Goal: Information Seeking & Learning: Check status

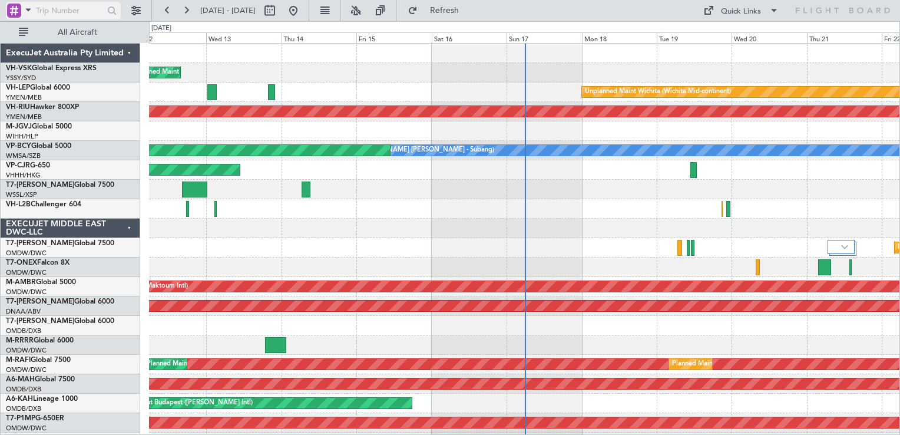
click at [14, 11] on div at bounding box center [14, 11] width 14 height 14
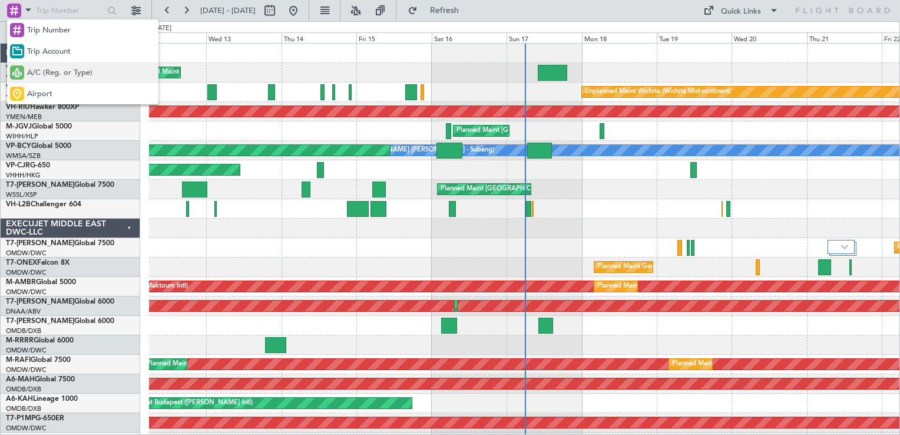
click at [73, 74] on span "A/C (Reg. or Type)" at bounding box center [59, 73] width 65 height 12
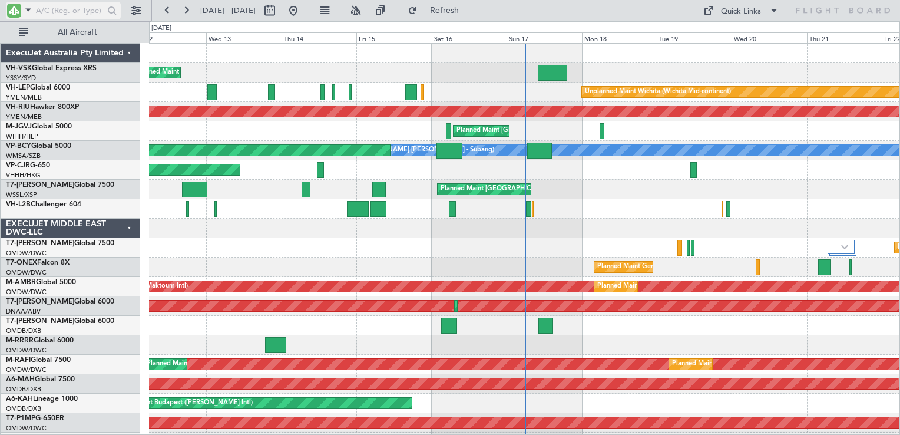
click at [63, 15] on input "text" at bounding box center [70, 11] width 68 height 18
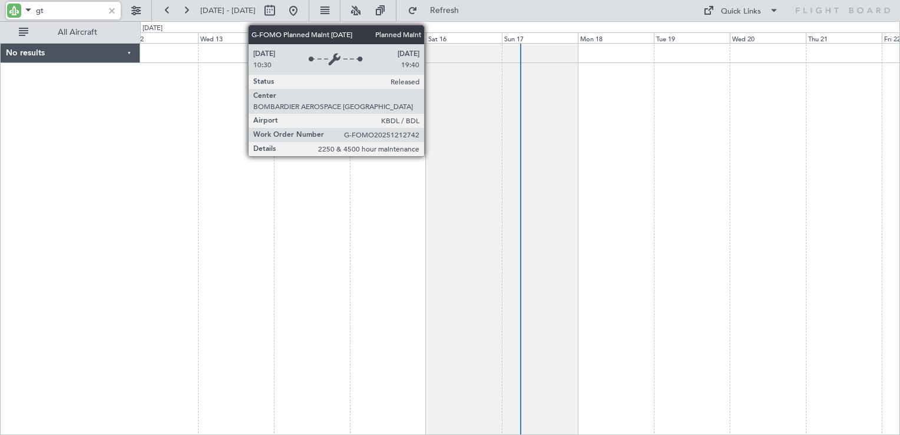
type input "g"
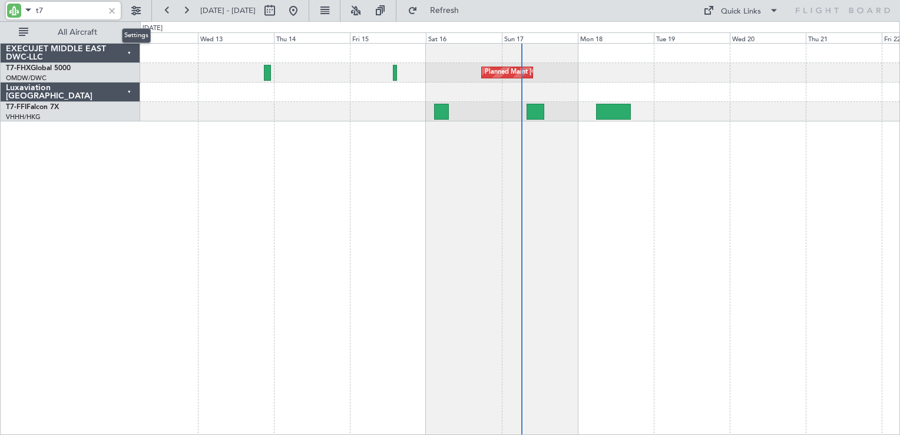
type input "t"
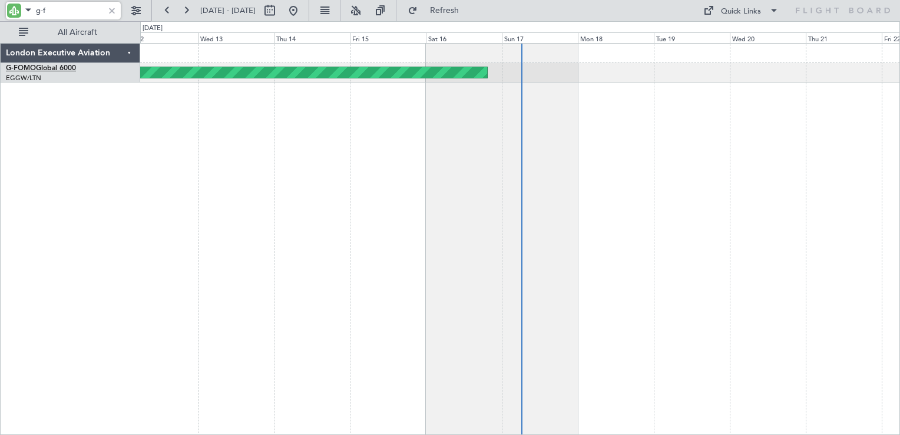
click at [46, 67] on link "G-FOMO Global 6000" at bounding box center [41, 68] width 70 height 7
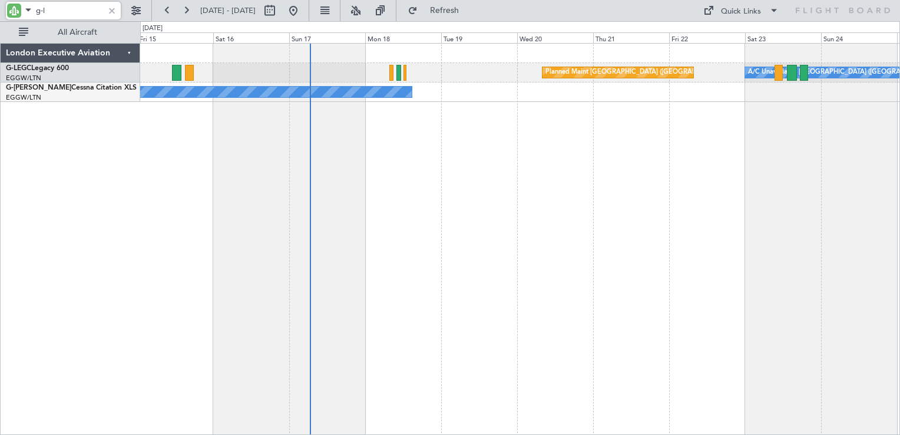
click at [491, 204] on div "Planned Maint [GEOGRAPHIC_DATA] ([GEOGRAPHIC_DATA]) A/C Unavailable [GEOGRAPHIC…" at bounding box center [520, 239] width 760 height 392
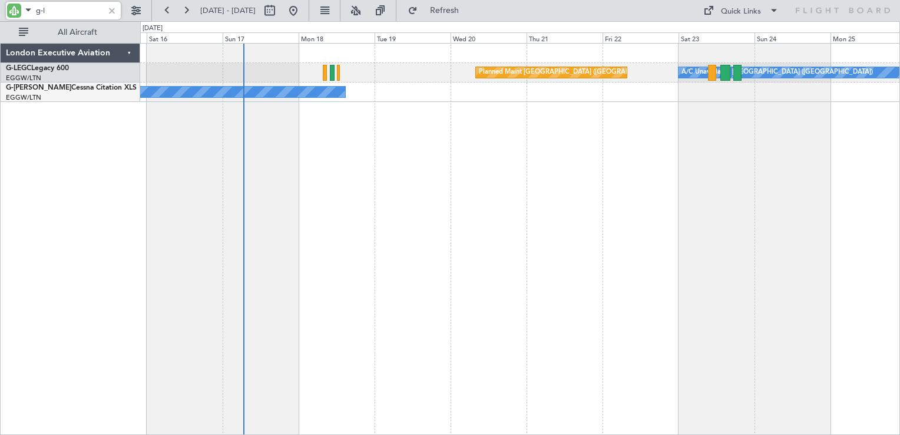
type input "g-l"
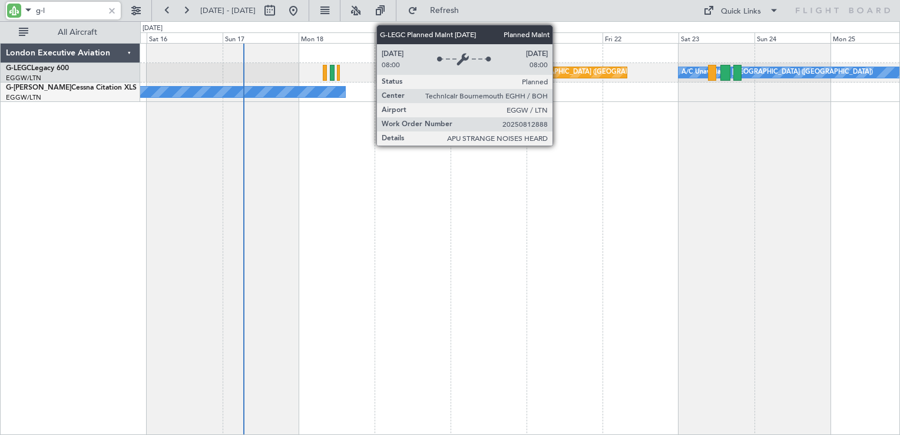
click at [556, 74] on div "Planned Maint [GEOGRAPHIC_DATA] ([GEOGRAPHIC_DATA])" at bounding box center [572, 73] width 186 height 18
click at [553, 72] on div "Planned Maint [GEOGRAPHIC_DATA] ([GEOGRAPHIC_DATA])" at bounding box center [572, 73] width 186 height 18
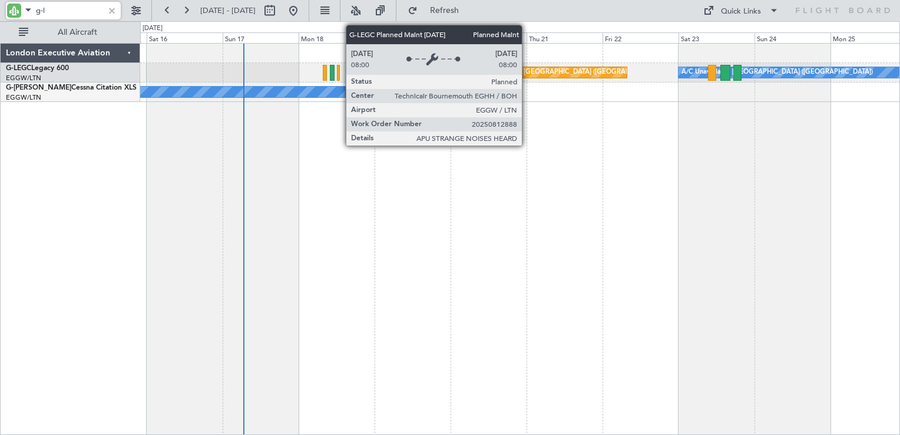
click at [526, 70] on div "Planned Maint [GEOGRAPHIC_DATA] ([GEOGRAPHIC_DATA])" at bounding box center [572, 73] width 186 height 18
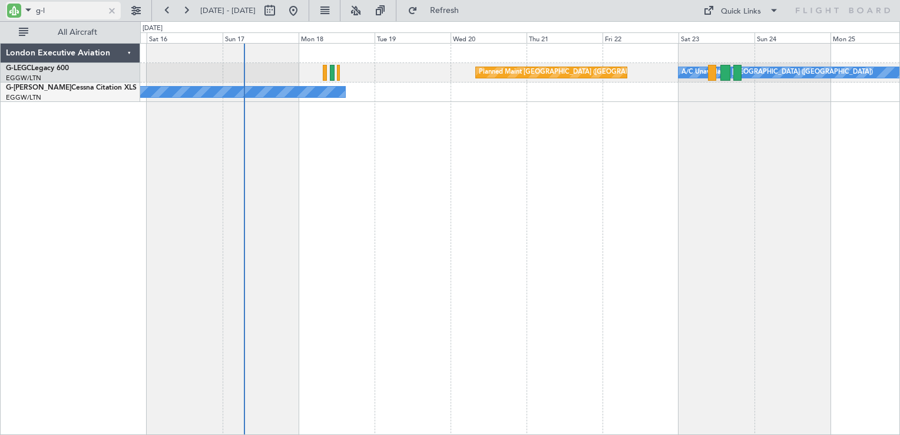
click at [110, 9] on div at bounding box center [111, 10] width 13 height 13
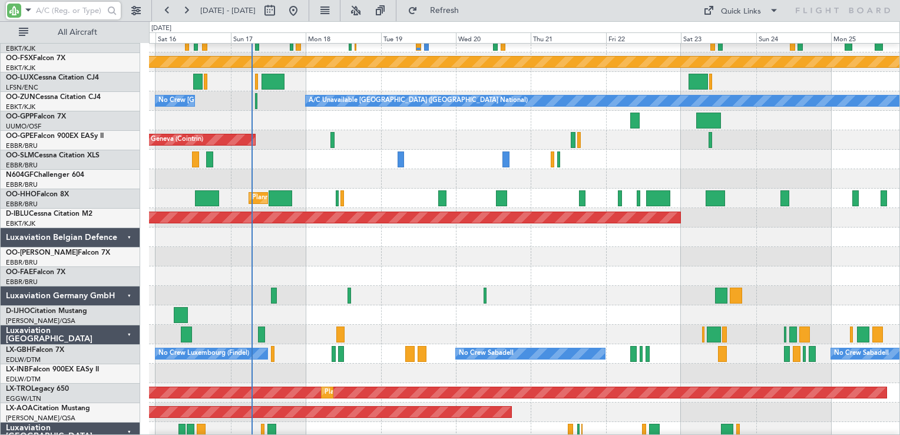
scroll to position [1120, 0]
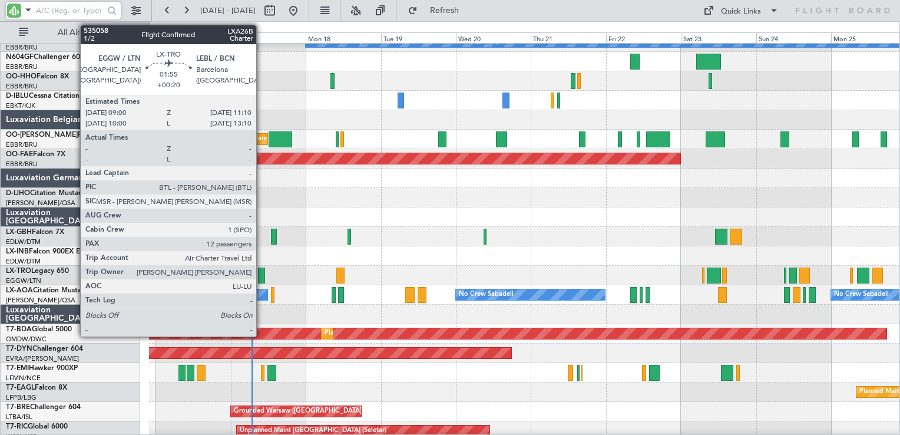
click at [262, 277] on div at bounding box center [261, 276] width 7 height 16
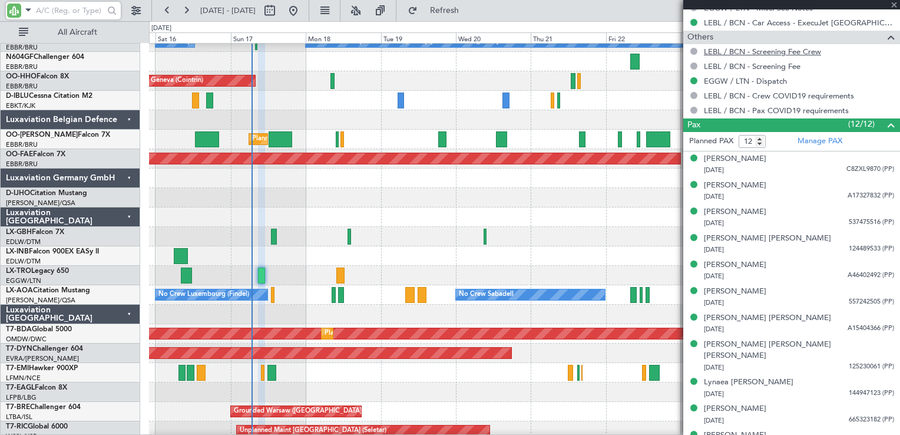
scroll to position [637, 0]
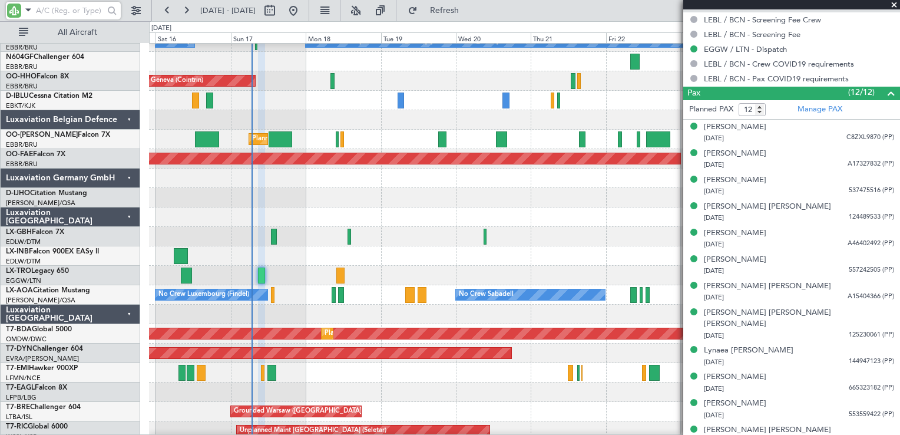
click at [893, 6] on span at bounding box center [895, 5] width 12 height 11
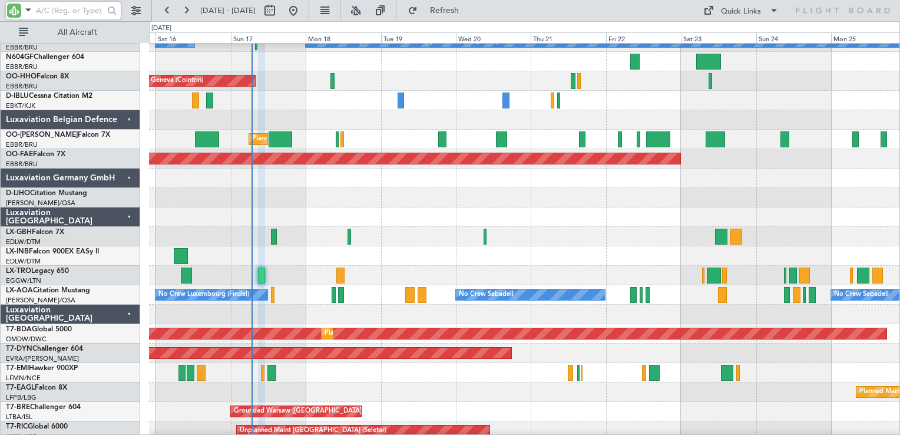
type input "0"
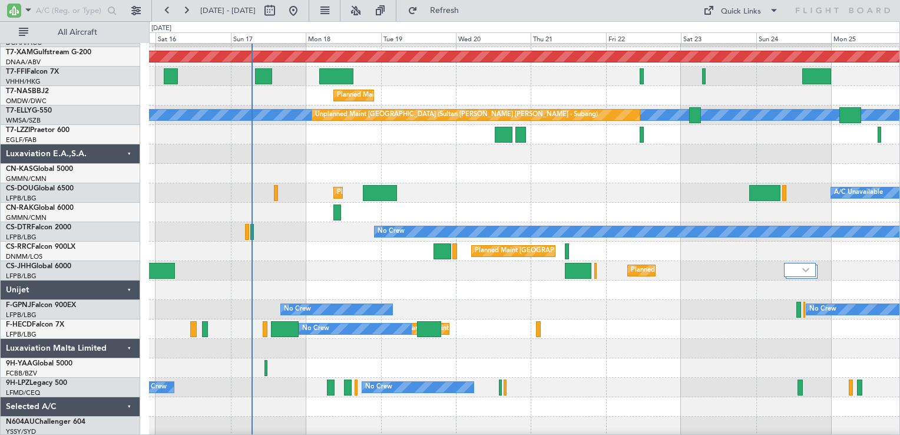
scroll to position [1630, 0]
